Goal: Information Seeking & Learning: Find contact information

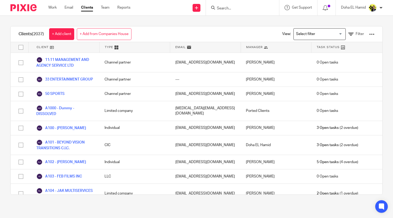
click at [230, 5] on form at bounding box center [244, 7] width 56 height 7
click at [225, 9] on input "Search" at bounding box center [239, 8] width 47 height 5
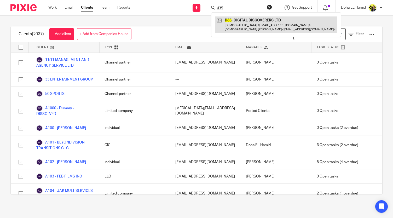
type input "d35"
click at [251, 26] on link at bounding box center [275, 24] width 121 height 16
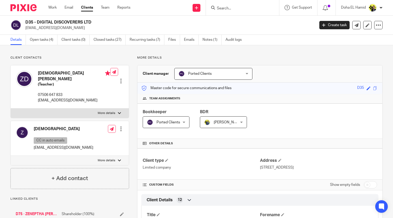
click at [221, 9] on input "Search" at bounding box center [239, 8] width 47 height 5
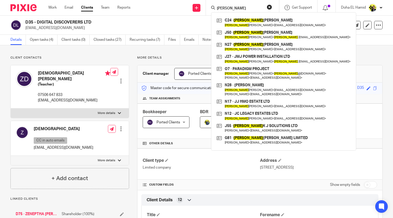
click at [216, 9] on input "joel" at bounding box center [239, 8] width 47 height 5
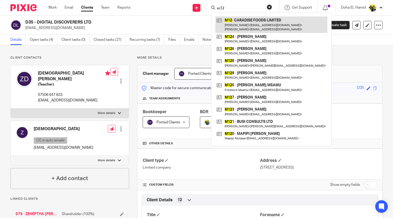
type input "m12"
click at [229, 19] on link at bounding box center [271, 24] width 112 height 16
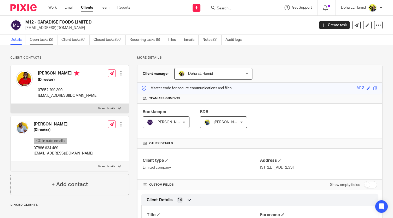
click at [48, 40] on link "Open tasks (2)" at bounding box center [44, 40] width 28 height 10
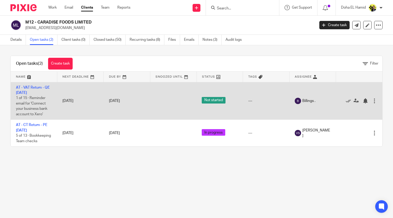
click at [33, 85] on td "AT - VAT Return - QE 31-08-2025 1 of 15 · Reminder email for 'Connect your busi…" at bounding box center [34, 101] width 46 height 38
click at [32, 88] on link "AT - VAT Return - QE [DATE]" at bounding box center [33, 90] width 34 height 9
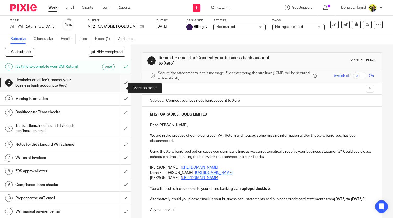
click at [118, 90] on input "submit" at bounding box center [65, 82] width 131 height 19
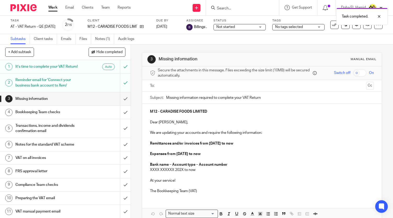
click at [249, 27] on span "Not started" at bounding box center [235, 26] width 39 height 5
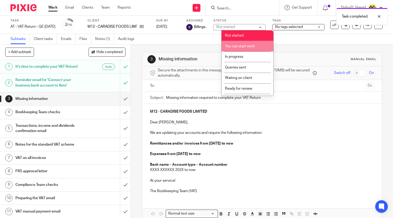
click at [246, 44] on li "You can start work" at bounding box center [248, 46] width 52 height 11
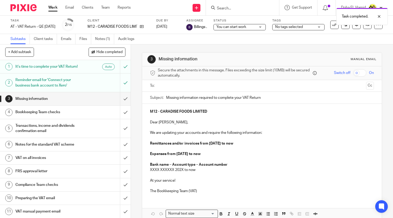
click at [136, 94] on div "3 Missing information Manual email Secure the attachments in this message. File…" at bounding box center [262, 130] width 262 height 173
click at [110, 35] on link "Notes (1)" at bounding box center [104, 39] width 19 height 10
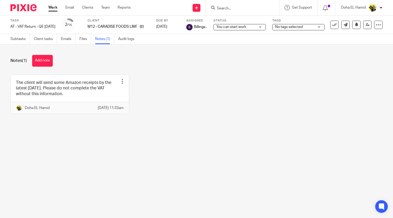
click at [40, 68] on div "Notes (1) Add note The client will send some Amazon receipts by the latest [DAT…" at bounding box center [196, 88] width 393 height 88
click at [43, 62] on button "Add note" at bounding box center [42, 61] width 21 height 12
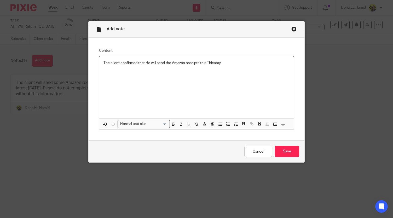
click at [215, 63] on p "The client confirmed that He will send the Amazon receipts this Thirsday" at bounding box center [196, 62] width 186 height 5
click at [284, 146] on input "Save" at bounding box center [287, 151] width 24 height 11
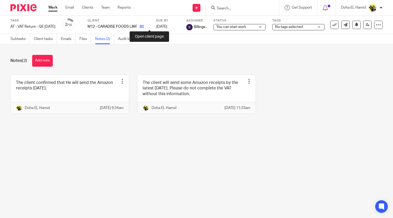
click at [144, 25] on icon at bounding box center [142, 27] width 4 height 4
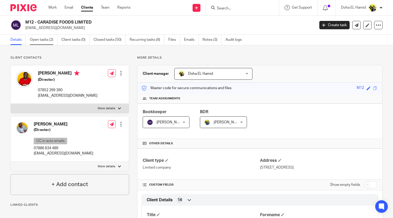
click at [40, 40] on link "Open tasks (2)" at bounding box center [44, 40] width 28 height 10
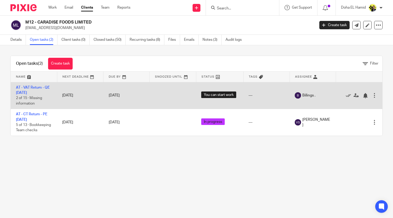
click at [31, 89] on td "AT - VAT Return - QE [DATE] 2 of 15 · Missing information" at bounding box center [34, 95] width 46 height 27
click at [31, 86] on link "AT - VAT Return - QE [DATE]" at bounding box center [33, 90] width 34 height 9
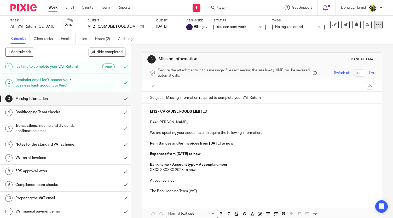
click at [376, 23] on icon at bounding box center [378, 24] width 5 height 5
click at [240, 48] on div "3 Missing information Manual email Secure the attachments in this message. File…" at bounding box center [262, 144] width 240 height 200
click at [119, 37] on link "Audit logs" at bounding box center [128, 39] width 20 height 10
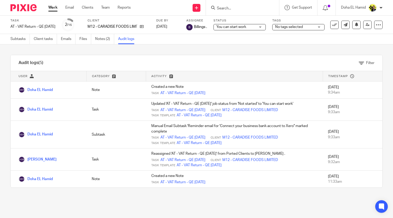
click at [237, 9] on input "Search" at bounding box center [239, 8] width 47 height 5
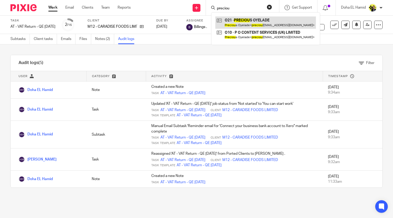
type input "preciou"
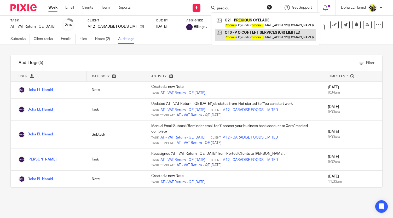
drag, startPoint x: 269, startPoint y: 23, endPoint x: 233, endPoint y: 34, distance: 37.4
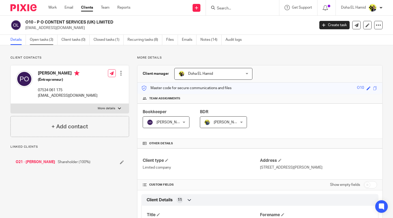
click at [40, 37] on link "Open tasks (3)" at bounding box center [44, 40] width 28 height 10
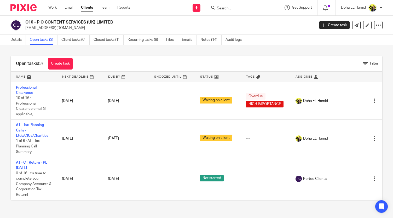
click at [227, 10] on input "Search" at bounding box center [239, 8] width 47 height 5
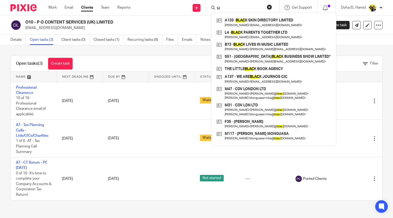
type input "b"
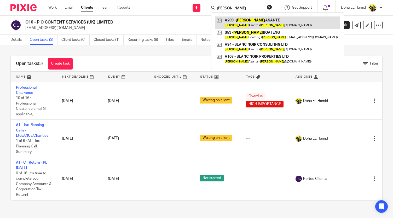
type input "[PERSON_NAME]"
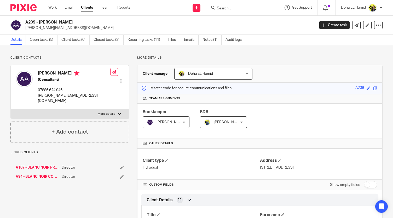
click at [53, 23] on h2 "A209 - ANITA ASANTE" at bounding box center [139, 22] width 229 height 5
copy div "A209 - ANITA ASANTE"
click at [49, 96] on p "anita@blancnoirconsulting.com" at bounding box center [74, 98] width 72 height 11
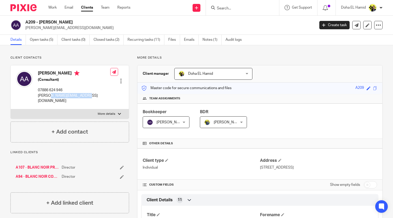
click at [49, 96] on p "anita@blancnoirconsulting.com" at bounding box center [74, 98] width 72 height 11
copy div "anita@blancnoirconsulting.com"
click at [217, 10] on input "Search" at bounding box center [239, 8] width 47 height 5
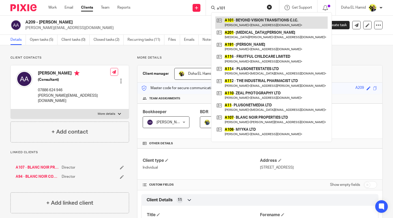
type input "a101"
click at [251, 24] on link at bounding box center [271, 22] width 112 height 12
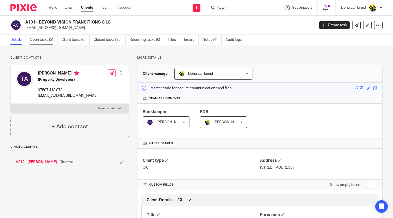
click at [49, 43] on link "Open tasks (3)" at bounding box center [44, 40] width 28 height 10
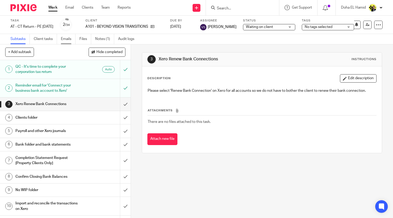
click at [71, 41] on link "Emails" at bounding box center [68, 39] width 15 height 10
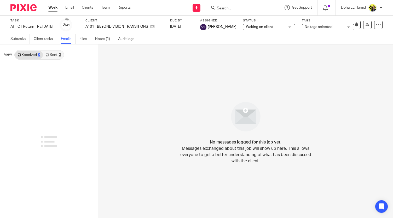
click at [53, 57] on link "Sent 2" at bounding box center [53, 55] width 20 height 8
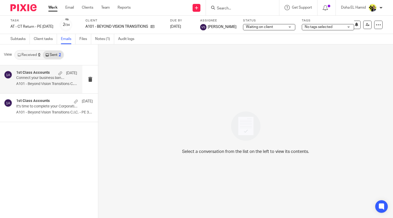
click at [50, 77] on p "Connect your business bank account to Xero" at bounding box center [40, 78] width 49 height 4
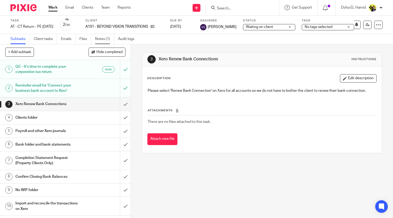
click at [100, 35] on link "Notes (1)" at bounding box center [104, 39] width 19 height 10
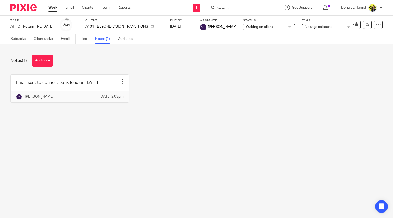
click at [219, 173] on main "Task AT - CT Return - PE [DATE] Save AT - CT Return - PE [DATE] 2 /34 Client A1…" at bounding box center [196, 109] width 393 height 218
click at [232, 8] on input "Search" at bounding box center [239, 8] width 47 height 5
type input "r16"
click at [64, 38] on link "Emails" at bounding box center [68, 39] width 15 height 10
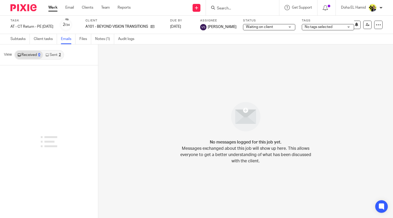
click at [51, 53] on link "Sent 2" at bounding box center [53, 55] width 20 height 8
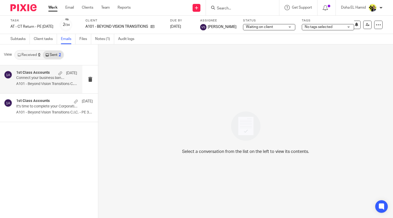
click at [29, 78] on p "Connect your business bank account to Xero" at bounding box center [40, 78] width 49 height 4
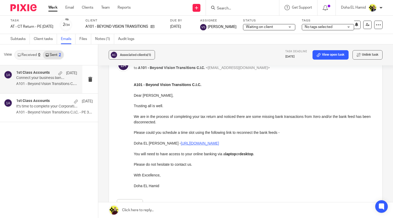
scroll to position [37, 0]
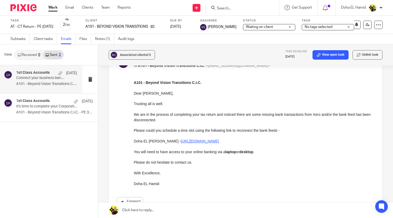
drag, startPoint x: 266, startPoint y: 210, endPoint x: 165, endPoint y: 144, distance: 120.8
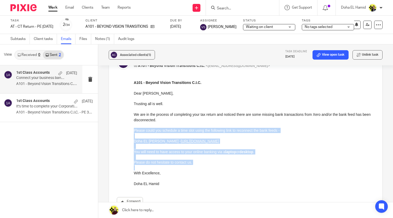
drag, startPoint x: 134, startPoint y: 129, endPoint x: 195, endPoint y: 166, distance: 71.2
click at [195, 166] on div "A101 - Beyond Vision Transitions C.I.C. Dear Temidayo, Trusting all is well. We…" at bounding box center [254, 133] width 241 height 106
copy div "Please could you schedule a time slot using the following link to reconnect the…"
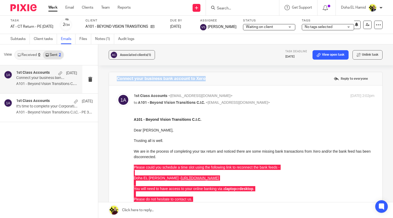
drag, startPoint x: 210, startPoint y: 78, endPoint x: 110, endPoint y: 74, distance: 99.9
click at [110, 74] on div "Connect your business bank account to Xero Reply to everyone" at bounding box center [245, 78] width 273 height 13
copy h4 "Connect your business bank account to Xero"
click at [228, 9] on input "Search" at bounding box center [239, 8] width 47 height 5
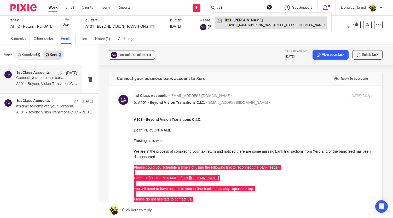
type input "r21"
click at [246, 18] on link at bounding box center [271, 22] width 112 height 12
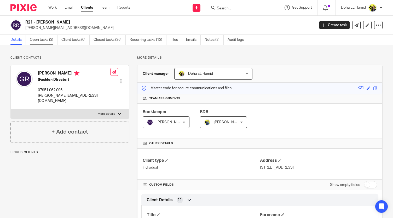
click at [49, 38] on link "Open tasks (3)" at bounding box center [44, 40] width 28 height 10
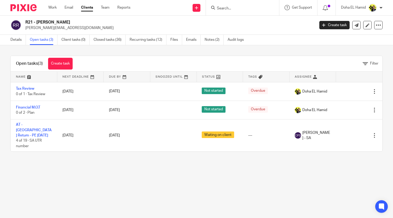
click at [105, 32] on div "R21 - GEORGE ROBERTS george@insidetag.co.uk Create task Update from Companies H…" at bounding box center [196, 25] width 393 height 19
click at [106, 41] on link "Closed tasks (36)" at bounding box center [110, 40] width 32 height 10
